Goal: Find contact information: Find contact information

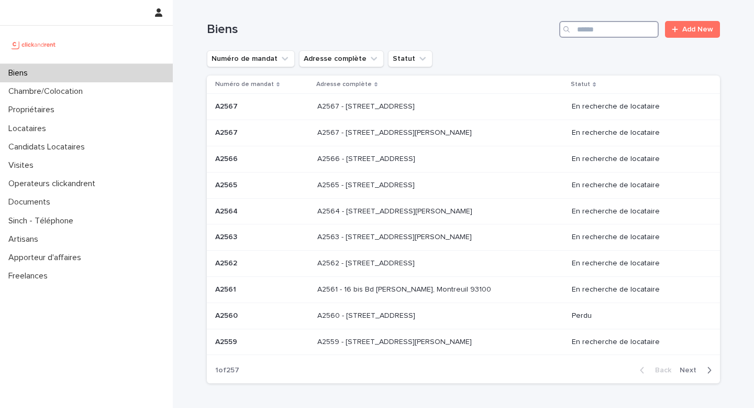
click at [606, 35] on input "Search" at bounding box center [610, 29] width 100 height 17
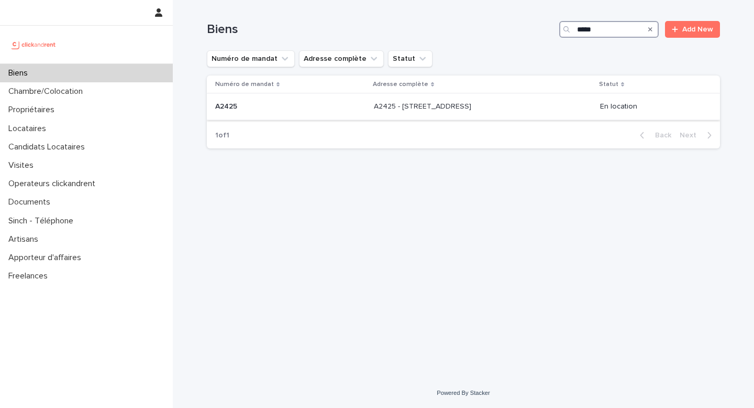
type input "*****"
click at [474, 108] on p "A2425 - [STREET_ADDRESS]" at bounding box center [424, 105] width 100 height 11
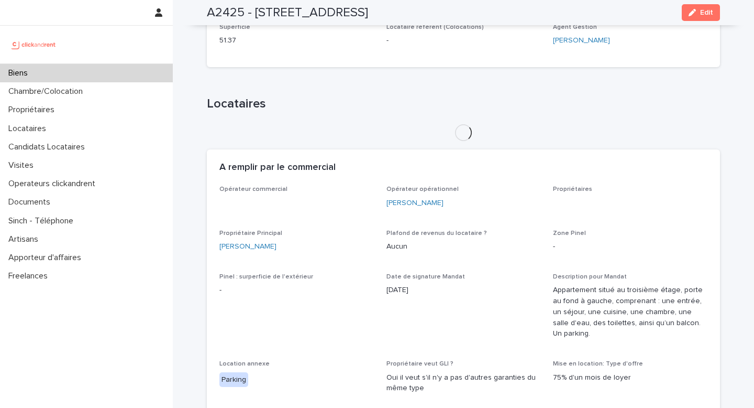
scroll to position [413, 0]
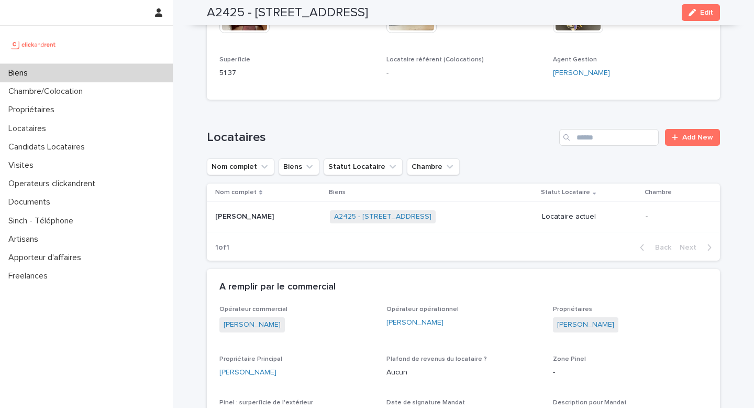
click at [256, 217] on p "[PERSON_NAME]" at bounding box center [245, 215] width 61 height 11
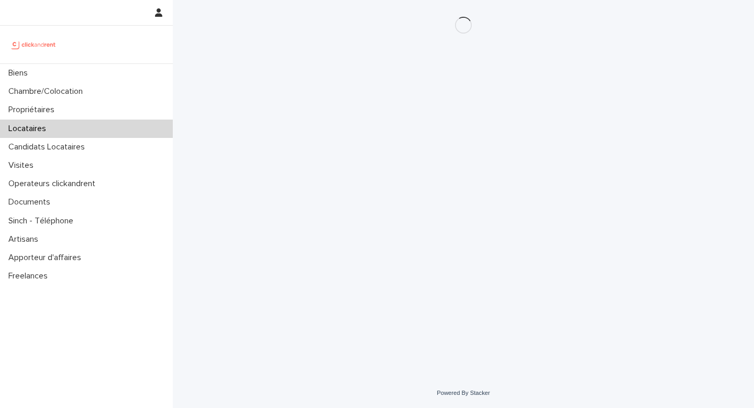
click at [257, 217] on div "Loading... Saving… Loading... Saving…" at bounding box center [464, 176] width 524 height 352
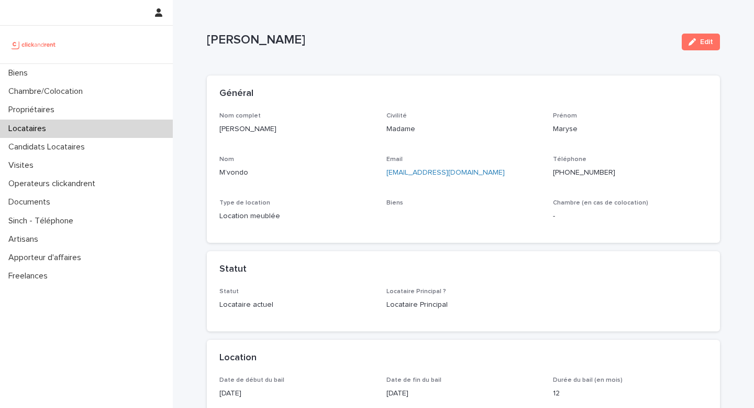
click at [621, 173] on p "[PHONE_NUMBER]" at bounding box center [630, 172] width 155 height 11
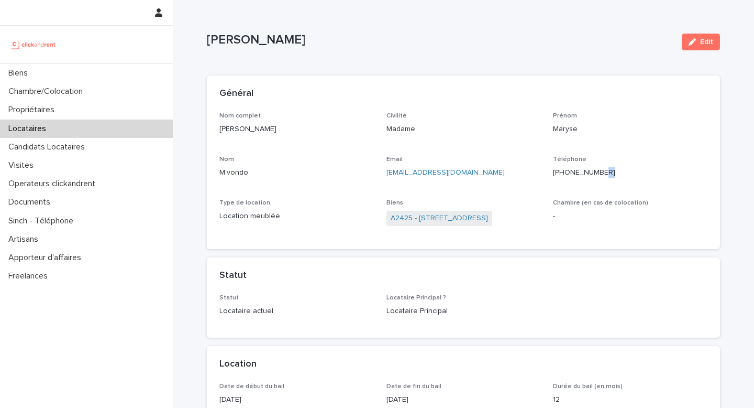
click at [621, 173] on p "[PHONE_NUMBER]" at bounding box center [630, 172] width 155 height 11
click at [620, 173] on p "[PHONE_NUMBER]" at bounding box center [630, 172] width 155 height 11
copy ringoverc2c-number-84e06f14122c "[PHONE_NUMBER]"
